Goal: Task Accomplishment & Management: Manage account settings

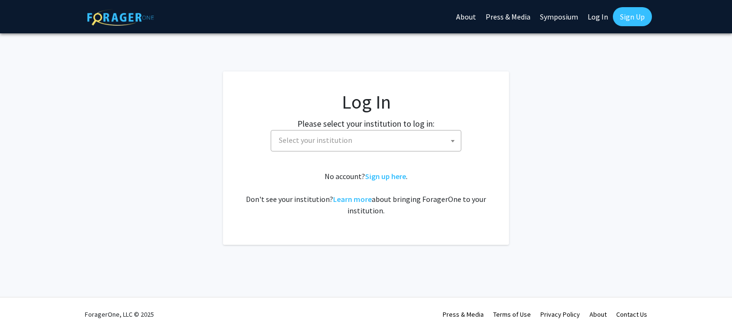
select select
click at [341, 141] on span "Select your institution" at bounding box center [315, 140] width 73 height 10
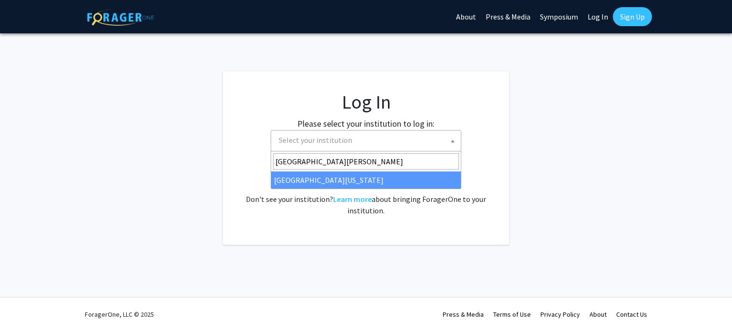
type input "[GEOGRAPHIC_DATA][PERSON_NAME]"
select select "13"
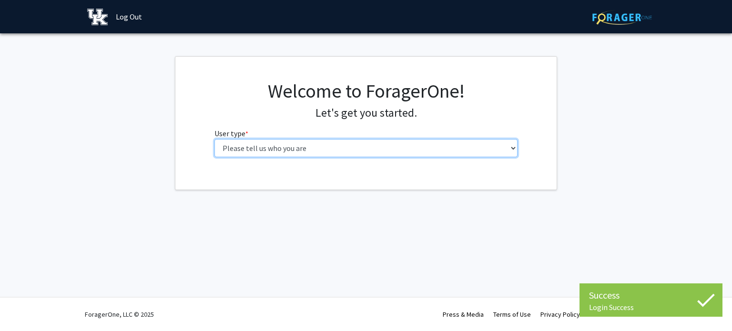
click at [350, 140] on select "Please tell us who you are Undergraduate Student Master's Student Doctoral Cand…" at bounding box center [366, 148] width 304 height 18
select select "1: undergrad"
click at [214, 139] on select "Please tell us who you are Undergraduate Student Master's Student Doctoral Cand…" at bounding box center [366, 148] width 304 height 18
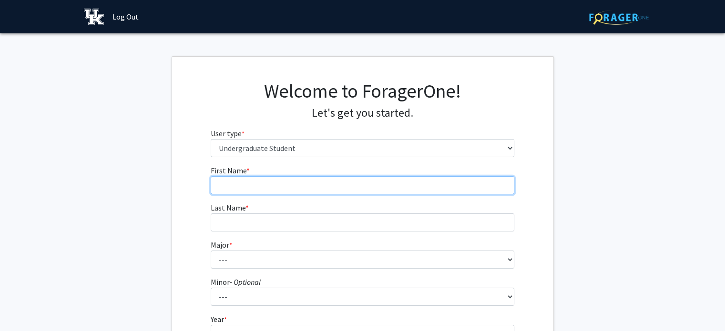
click at [318, 181] on input "First Name * required" at bounding box center [363, 185] width 304 height 18
type input "[PERSON_NAME]"
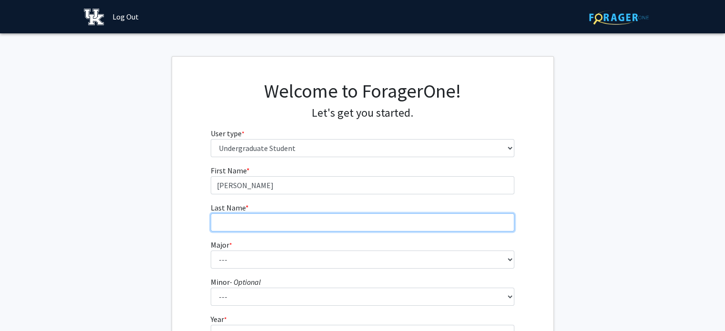
click at [273, 220] on input "Last Name * required" at bounding box center [363, 222] width 304 height 18
type input "[PERSON_NAME]"
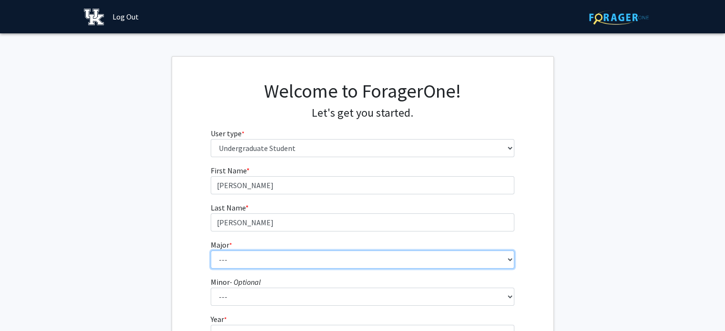
click at [243, 255] on select "--- Accounting Aerospace Engineering African American & Africana Studies Agricu…" at bounding box center [363, 260] width 304 height 18
select select "64: 900"
click at [211, 251] on select "--- Accounting Aerospace Engineering African American & Africana Studies Agricu…" at bounding box center [363, 260] width 304 height 18
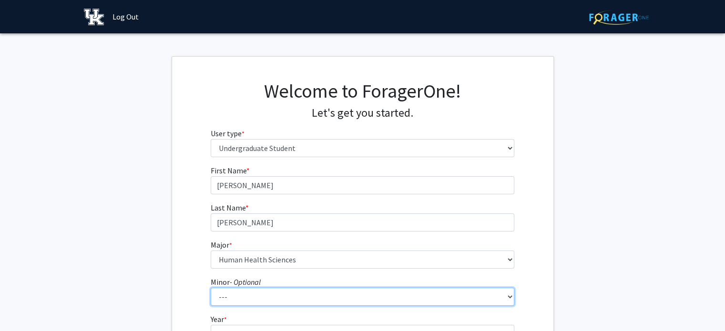
click at [284, 288] on select "--- African American & Africana Studies Agricultural Economics American Studies…" at bounding box center [363, 297] width 304 height 18
click at [211, 288] on select "--- African American & Africana Studies Agricultural Economics American Studies…" at bounding box center [363, 297] width 304 height 18
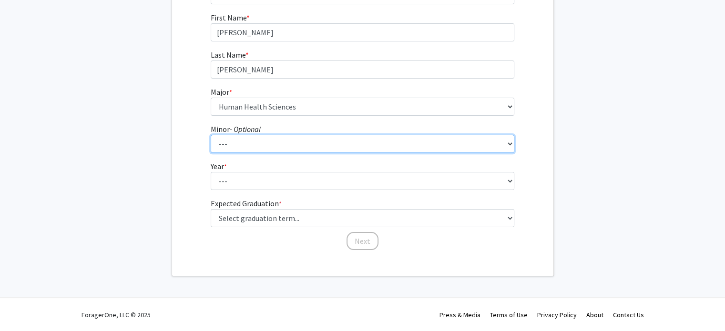
scroll to position [152, 0]
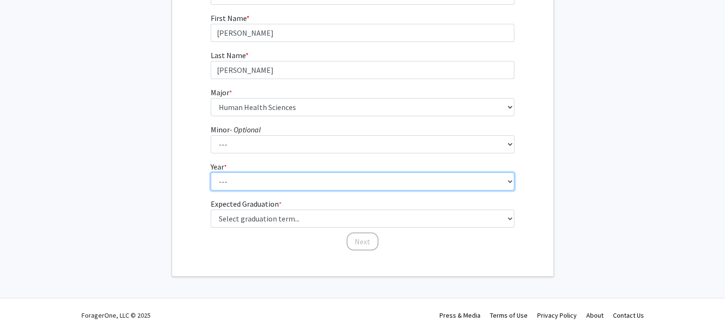
click at [246, 182] on select "--- First-year Sophomore Junior Senior Postbaccalaureate Certificate" at bounding box center [363, 181] width 304 height 18
click at [211, 172] on select "--- First-year Sophomore Junior Senior Postbaccalaureate Certificate" at bounding box center [363, 181] width 304 height 18
click at [231, 186] on select "--- First-year Sophomore Junior Senior Postbaccalaureate Certificate" at bounding box center [363, 181] width 304 height 18
select select "3: junior"
click at [211, 172] on select "--- First-year Sophomore Junior Senior Postbaccalaureate Certificate" at bounding box center [363, 181] width 304 height 18
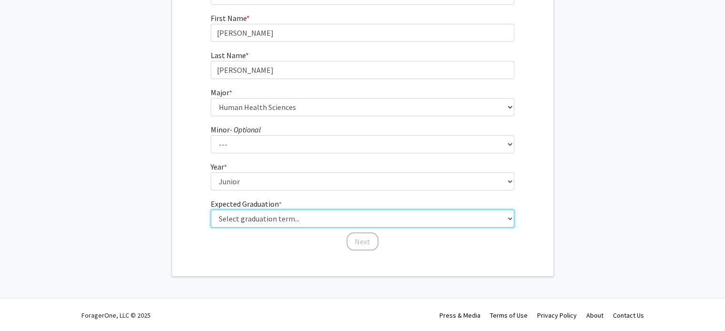
click at [290, 216] on select "Select graduation term... Spring 2025 Summer 2025 Fall 2025 Winter 2025 Spring …" at bounding box center [363, 219] width 304 height 18
select select "9: spring_2027"
click at [211, 210] on select "Select graduation term... Spring 2025 Summer 2025 Fall 2025 Winter 2025 Spring …" at bounding box center [363, 219] width 304 height 18
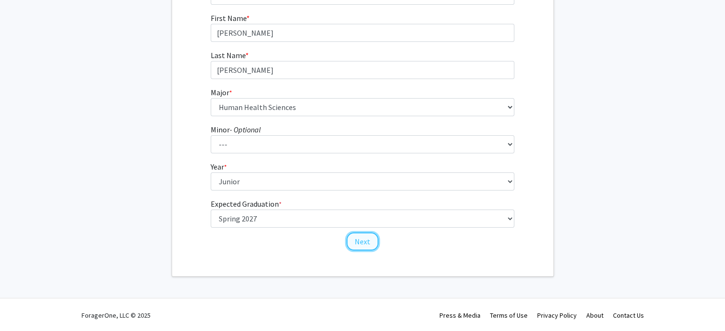
click at [358, 241] on button "Next" at bounding box center [362, 242] width 32 height 18
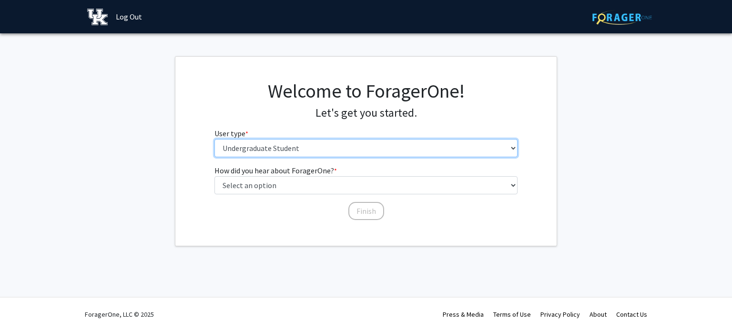
click at [336, 148] on select "Please tell us who you are Undergraduate Student Master's Student Doctoral Cand…" at bounding box center [366, 148] width 304 height 18
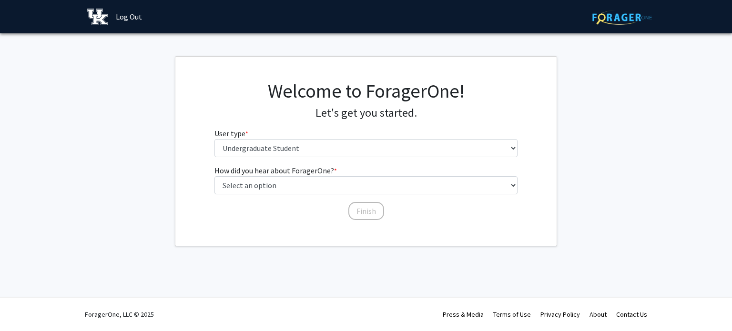
click at [623, 120] on fg-get-started "Welcome to ForagerOne! Let's get you started. User type * required Please tell …" at bounding box center [366, 151] width 732 height 190
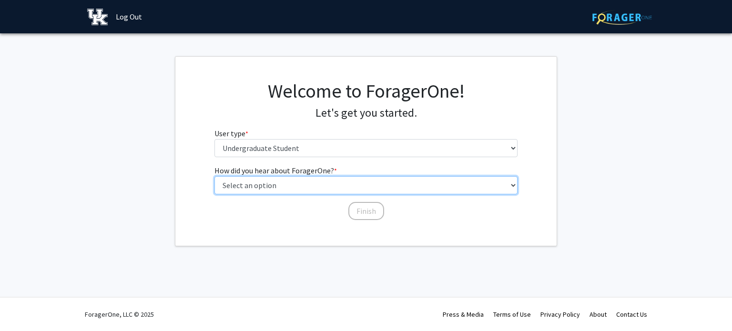
click at [341, 185] on select "Select an option Peer/student recommendation Faculty/staff recommendation Unive…" at bounding box center [366, 185] width 304 height 18
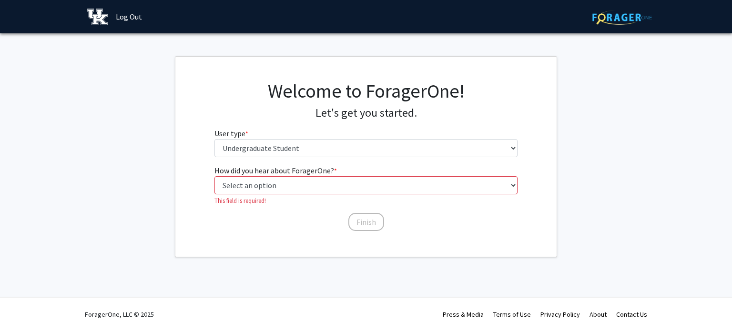
click at [314, 194] on fg-select "How did you hear about ForagerOne? * required Select an option Peer/student rec…" at bounding box center [366, 185] width 304 height 40
click at [305, 191] on select "Select an option Peer/student recommendation Faculty/staff recommendation Unive…" at bounding box center [366, 185] width 304 height 18
select select "4: university_email"
click at [214, 176] on select "Select an option Peer/student recommendation Faculty/staff recommendation Unive…" at bounding box center [366, 185] width 304 height 18
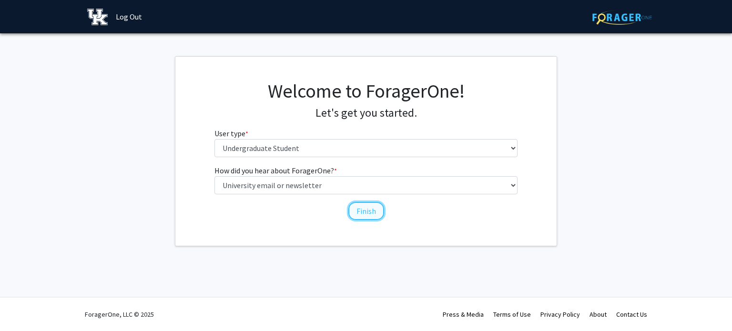
click at [356, 213] on button "Finish" at bounding box center [366, 211] width 36 height 18
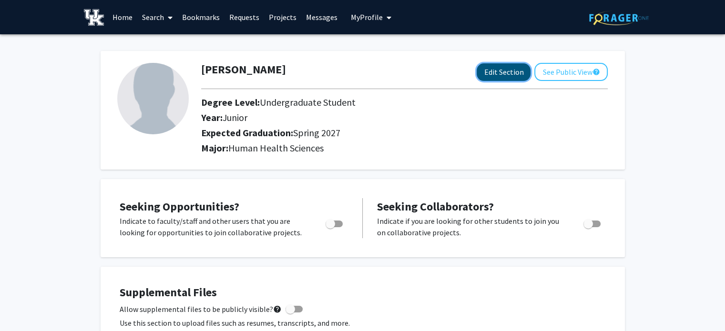
click at [509, 68] on button "Edit Section" at bounding box center [503, 72] width 54 height 18
select select "junior"
select select "37: spring_2027"
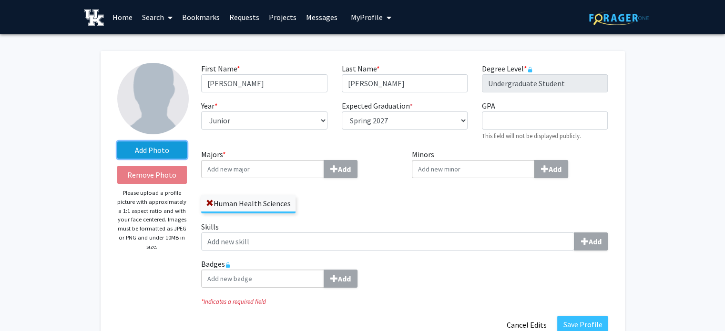
click at [156, 150] on label "Add Photo" at bounding box center [152, 150] width 70 height 17
click at [0, 0] on input "Add Photo" at bounding box center [0, 0] width 0 height 0
click at [131, 152] on label "Add Photo" at bounding box center [152, 150] width 70 height 17
click at [0, 0] on input "Add Photo" at bounding box center [0, 0] width 0 height 0
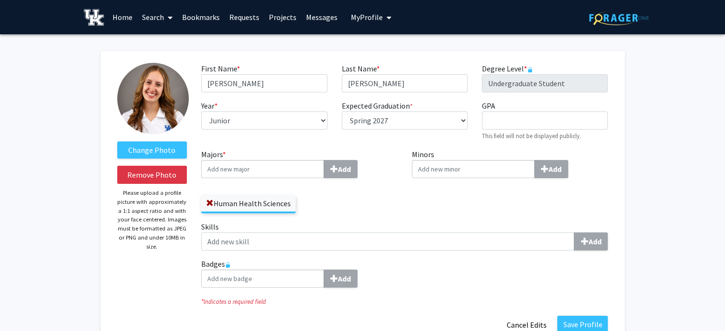
click at [141, 85] on img at bounding box center [152, 98] width 71 height 71
drag, startPoint x: 141, startPoint y: 85, endPoint x: 360, endPoint y: 51, distance: 221.8
click at [360, 51] on div "Change Photo Remove Photo Please upload a profile picture with approximately a …" at bounding box center [363, 198] width 524 height 295
click at [590, 325] on button "Save Profile" at bounding box center [582, 324] width 51 height 17
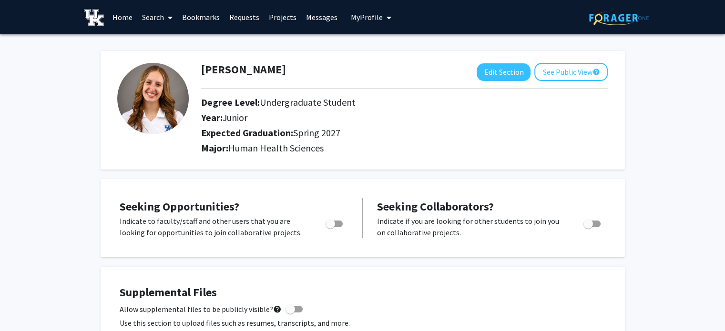
click at [143, 83] on img at bounding box center [152, 98] width 71 height 71
click at [506, 74] on button "Edit Section" at bounding box center [503, 72] width 54 height 18
select select "junior"
select select "37: spring_2027"
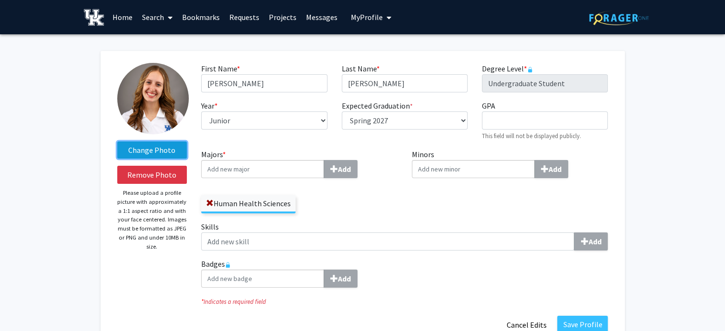
click at [174, 150] on label "Change Photo" at bounding box center [152, 150] width 70 height 17
click at [0, 0] on input "Change Photo" at bounding box center [0, 0] width 0 height 0
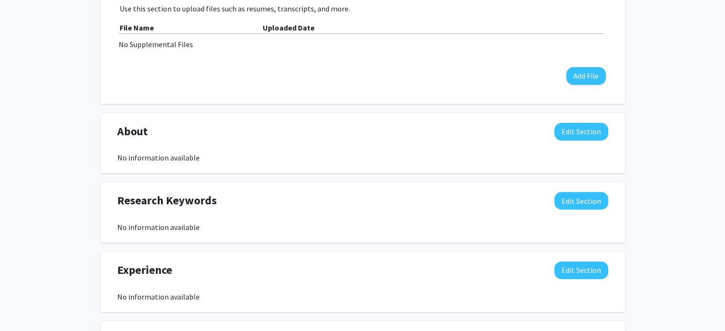
scroll to position [314, 0]
click at [574, 137] on button "Edit Section" at bounding box center [581, 132] width 54 height 18
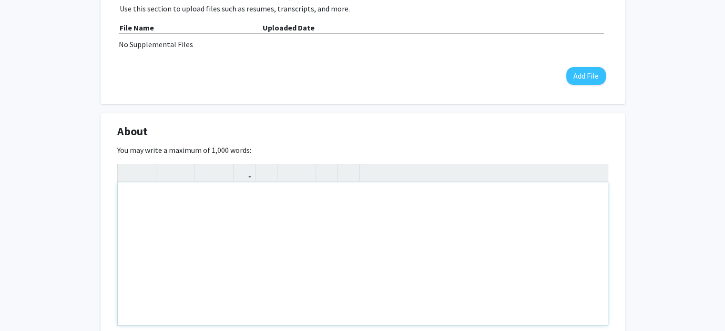
click at [171, 223] on div "Note to users with screen readers: Please deactivate our accessibility plugin f…" at bounding box center [363, 253] width 490 height 143
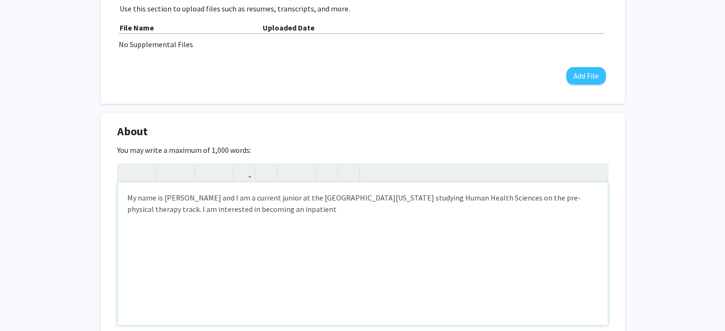
click at [171, 228] on div "My name is Ashley Downing and I am a current junior at the University of Kentuc…" at bounding box center [363, 253] width 490 height 143
click at [294, 213] on div "My name is Ashley Downing and I am a current junior at the University of Kentuc…" at bounding box center [363, 253] width 490 height 143
click at [401, 213] on div "My name is Ashley Downing and I am a current junior at the University of Kentuc…" at bounding box center [363, 253] width 490 height 143
click at [442, 243] on div "My name is Ashley Downing and I am a current junior at the University of Kentuc…" at bounding box center [363, 253] width 490 height 143
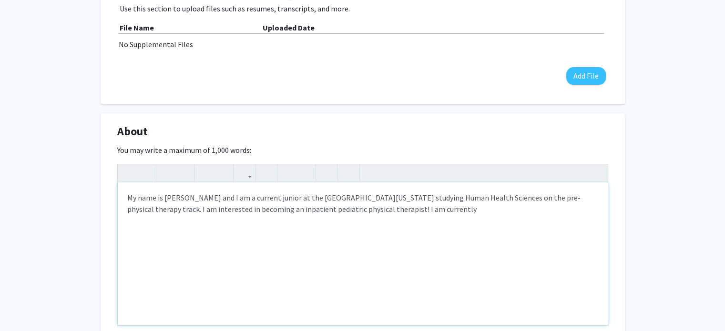
click at [468, 226] on div "My name is Ashley Downing and I am a current junior at the University of Kentuc…" at bounding box center [363, 253] width 490 height 143
click at [431, 203] on div "My name is Ashley Downing and I am a current junior at the University of Kentuc…" at bounding box center [363, 253] width 490 height 143
click at [421, 212] on div "My name is Ashley Downing and I am a current junior at the University of Kentuc…" at bounding box center [363, 253] width 490 height 143
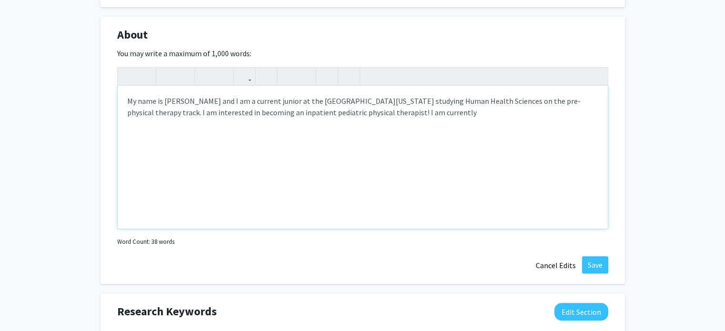
scroll to position [409, 0]
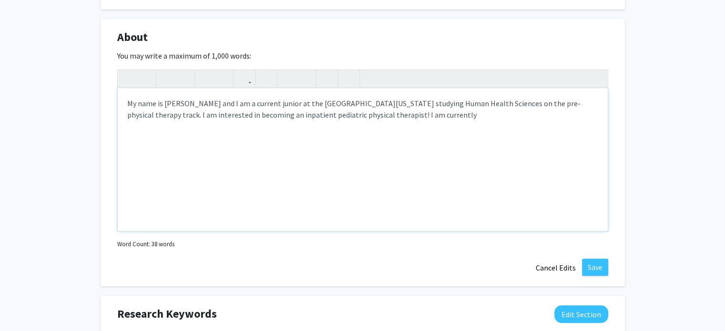
click at [461, 189] on div "My name is Ashley Downing and I am a current junior at the University of Kentuc…" at bounding box center [363, 159] width 490 height 143
click at [425, 111] on div "My name is Ashley Downing and I am a current junior at the University of Kentuc…" at bounding box center [363, 159] width 490 height 143
click at [436, 141] on div "My name is Ashley Downing and I am a current junior at the University of Kentuc…" at bounding box center [363, 159] width 490 height 143
click at [400, 117] on div "My name is Ashley Downing and I am a current junior at the University of Kentuc…" at bounding box center [363, 159] width 490 height 143
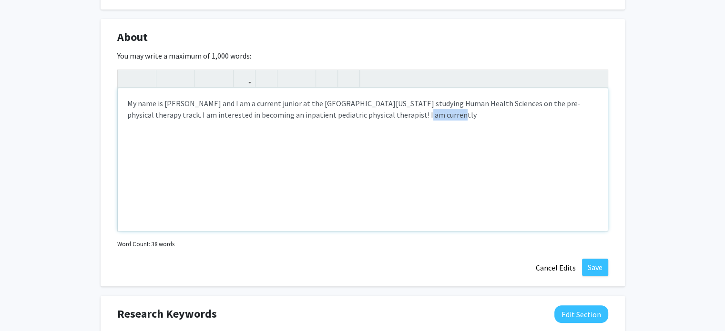
click at [400, 117] on div "My name is Ashley Downing and I am a current junior at the University of Kentuc…" at bounding box center [363, 159] width 490 height 143
click at [433, 119] on div "My name is Ashley Downing and I am a current junior at the University of Kentuc…" at bounding box center [363, 159] width 490 height 143
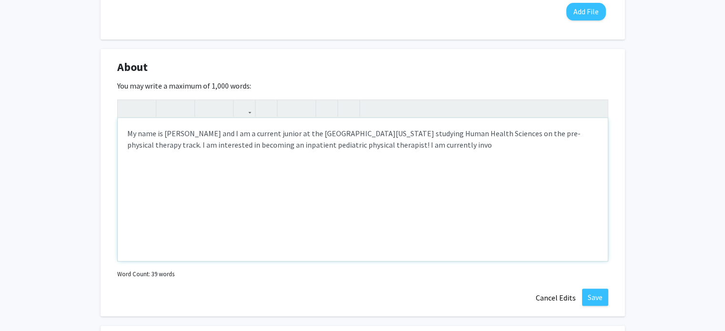
scroll to position [370, 0]
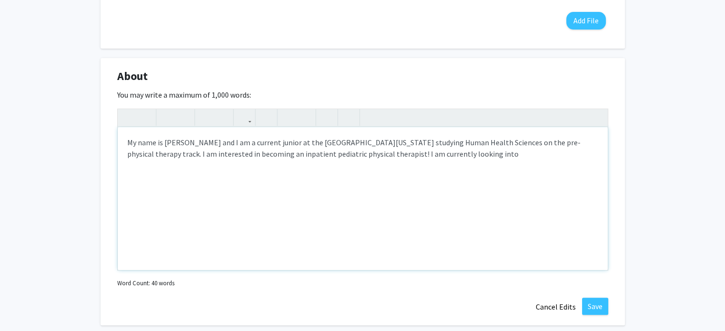
click at [488, 161] on div "My name is Ashley Downing and I am a current junior at the University of Kentuc…" at bounding box center [363, 198] width 490 height 143
click at [522, 76] on div "About Edit Section" at bounding box center [362, 79] width 505 height 22
click at [585, 158] on div "My name is Ashley Downing and I am a current junior at the University of Kentuc…" at bounding box center [363, 198] width 490 height 143
click at [143, 166] on div "My name is Ashley Downing and I am a current junior at the University of Kentuc…" at bounding box center [363, 198] width 490 height 143
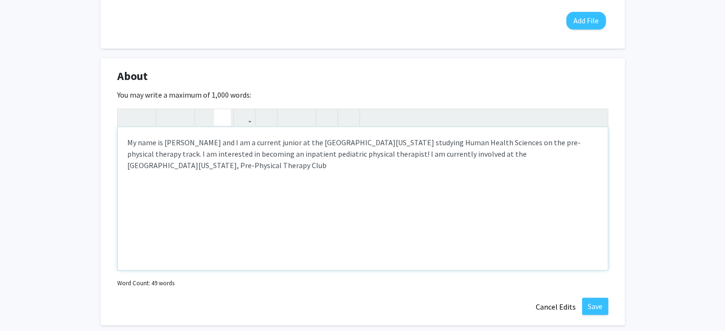
click at [224, 110] on icon "button" at bounding box center [222, 118] width 8 height 16
click at [217, 109] on button "button" at bounding box center [222, 117] width 17 height 17
click at [578, 168] on p "My name is Ashley Downing and I am a current junior at the University of Kentuc…" at bounding box center [362, 154] width 471 height 34
click at [442, 155] on p "My name is Ashley Downing and I am a current junior at the University of Kentuc…" at bounding box center [362, 154] width 471 height 34
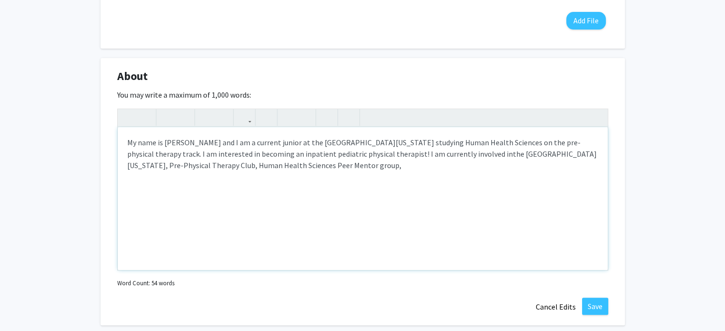
click at [364, 169] on p "My name is Ashley Downing and I am a current junior at the University of Kentuc…" at bounding box center [362, 154] width 471 height 34
click at [446, 152] on p "My name is Ashley Downing and I am a current junior at the University of Kentuc…" at bounding box center [362, 154] width 471 height 34
click at [384, 169] on p "My name is Ashley Downing and I am a current junior at the University of Kentuc…" at bounding box center [362, 154] width 471 height 34
type textarea "<p>My name is Ashley Downing and I am a current junior at the University of Ken…"
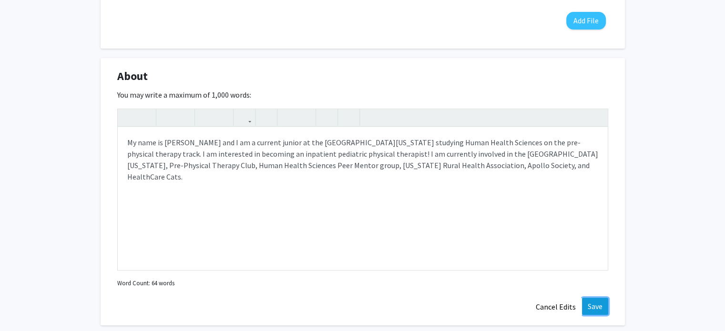
click at [593, 308] on button "Save" at bounding box center [595, 306] width 26 height 17
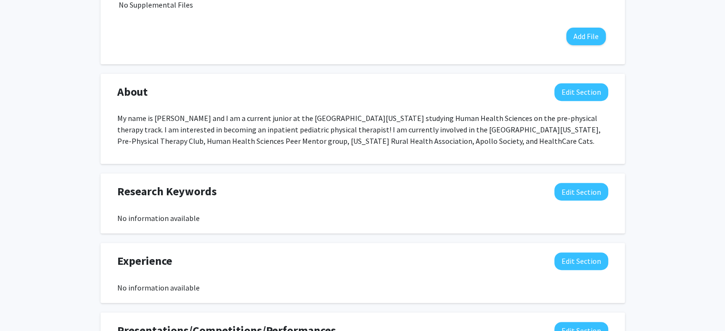
scroll to position [383, 0]
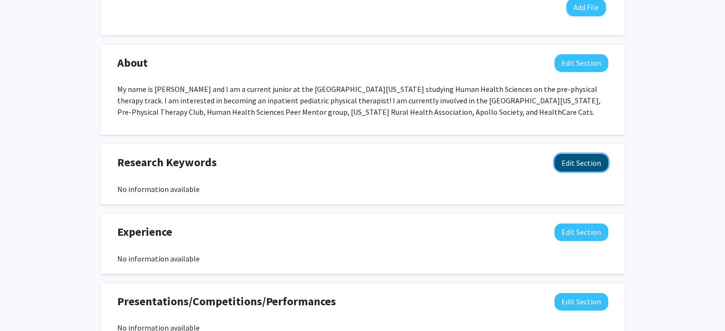
click at [564, 161] on button "Edit Section" at bounding box center [581, 163] width 54 height 18
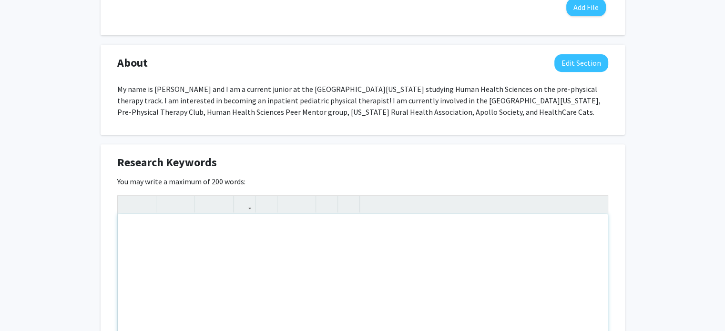
click at [215, 231] on div "Note to users with screen readers: Please deactivate our accessibility plugin f…" at bounding box center [363, 285] width 490 height 143
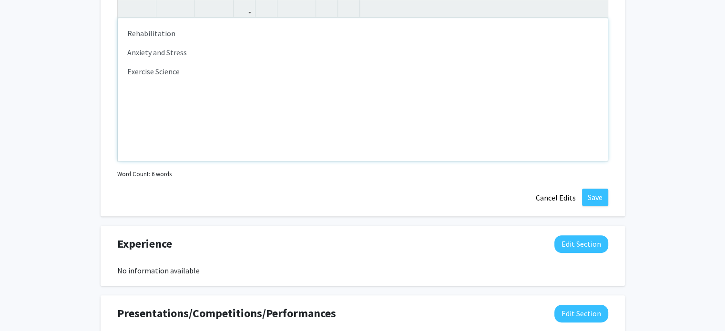
scroll to position [579, 0]
type textarea "<p>Rehabilitation</p><p>Anxiety and Stress</p><p>Exercise Science</p><p>Nutriti…"
click at [598, 203] on button "Save" at bounding box center [595, 196] width 26 height 17
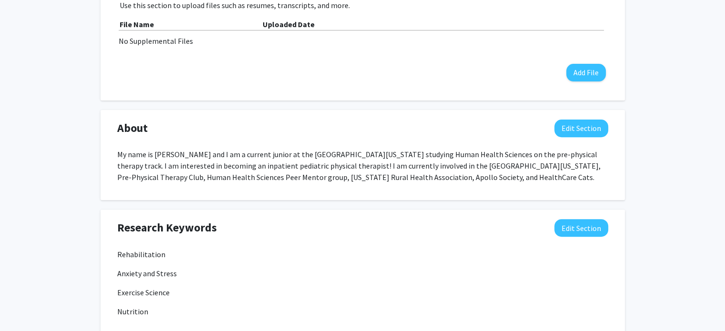
scroll to position [308, 0]
